Goal: Information Seeking & Learning: Learn about a topic

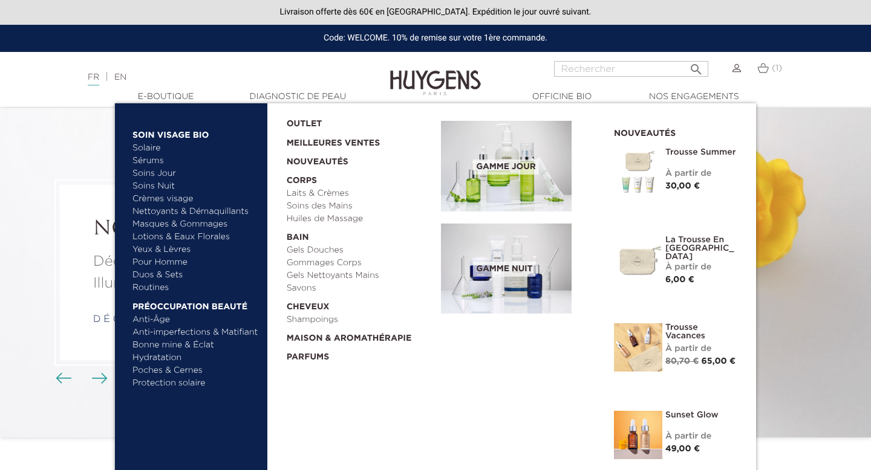
click at [158, 318] on link "Anti-Âge" at bounding box center [195, 320] width 126 height 13
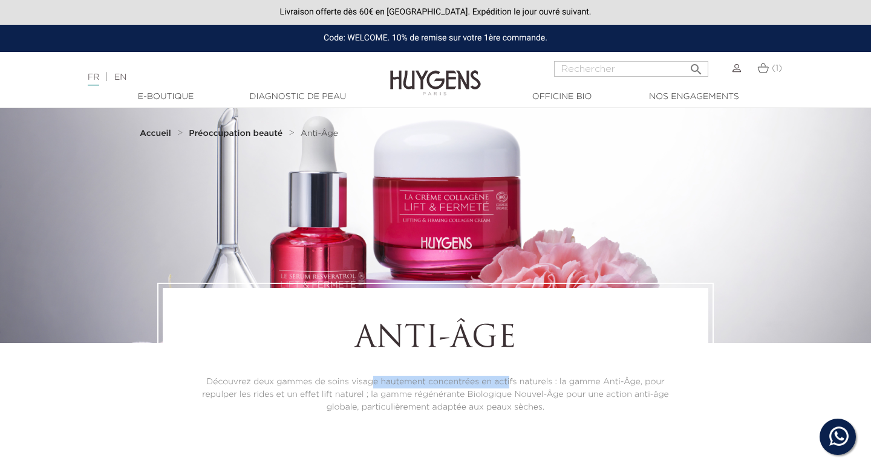
drag, startPoint x: 372, startPoint y: 378, endPoint x: 568, endPoint y: 378, distance: 195.9
click at [565, 378] on p "Découvrez deux gammes de soins visage hautement concentrées en actifs naturels …" at bounding box center [435, 395] width 479 height 38
click at [606, 382] on p "Découvrez deux gammes de soins visage hautement concentrées en actifs naturels …" at bounding box center [435, 395] width 479 height 38
